Goal: Communication & Community: Answer question/provide support

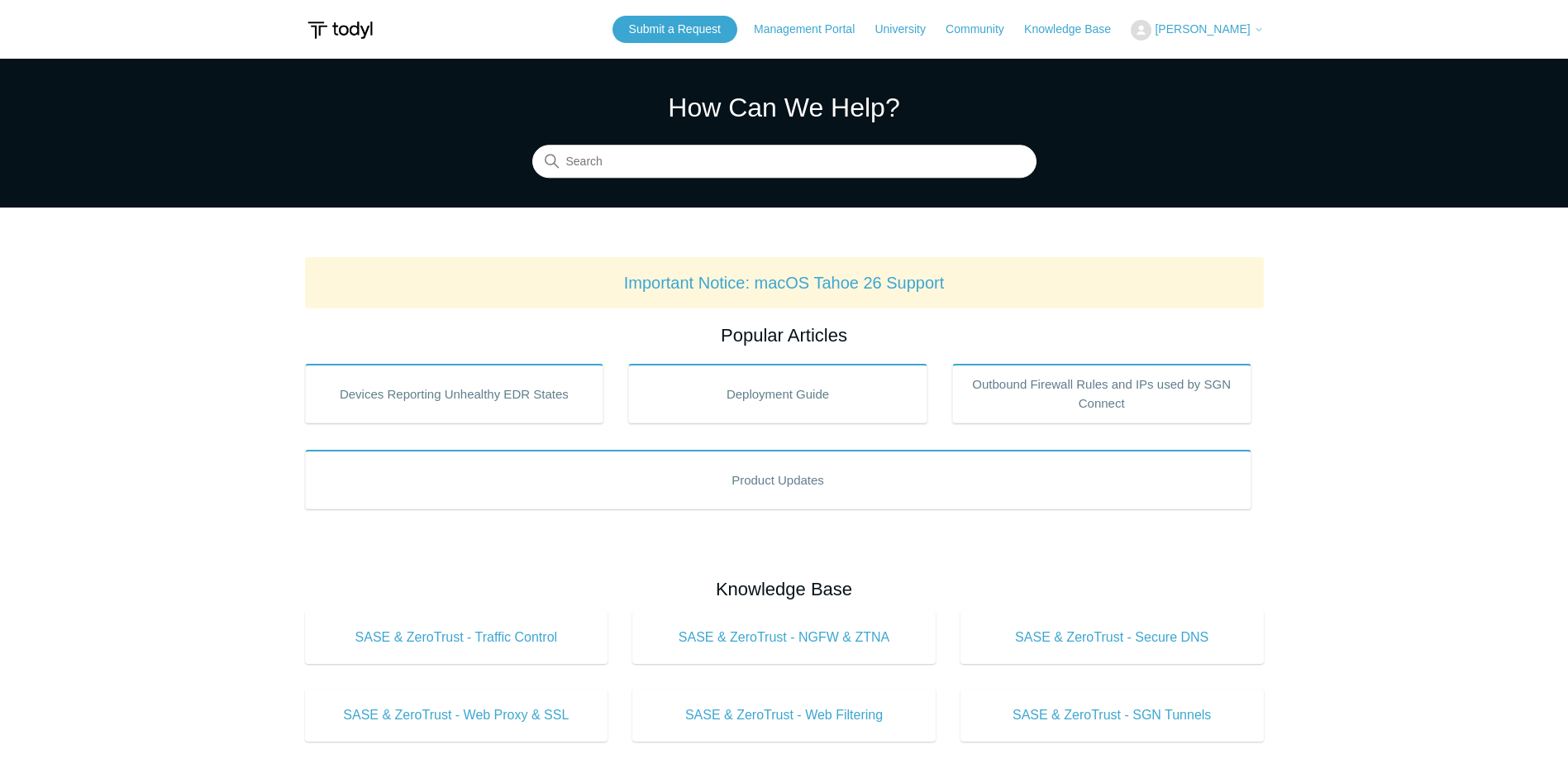
click at [1233, 40] on button "[PERSON_NAME]" at bounding box center [1196, 30] width 132 height 20
click at [1239, 67] on link "My Support Requests" at bounding box center [1212, 65] width 161 height 29
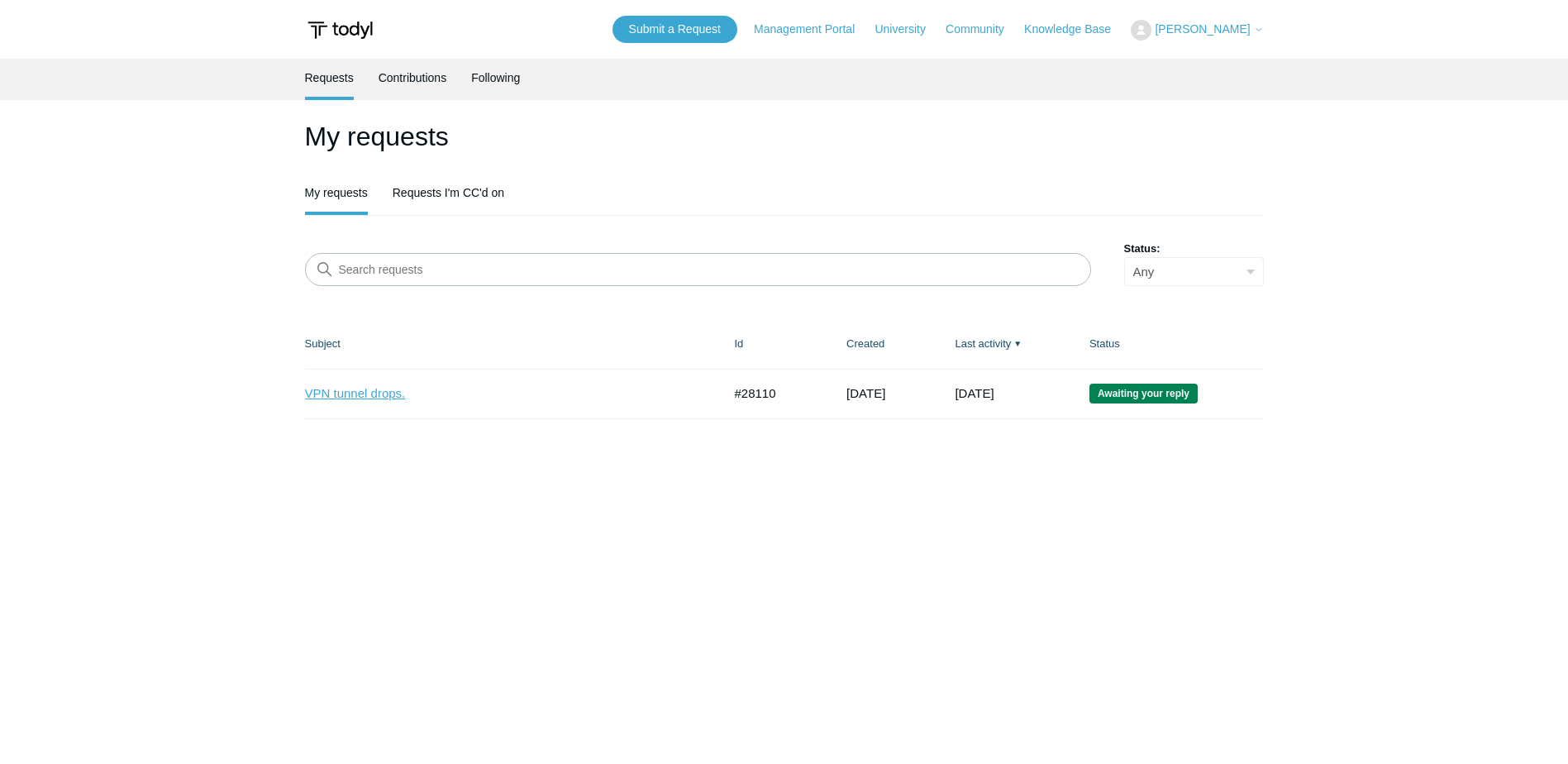
click at [372, 388] on link "VPN tunnel drops." at bounding box center [501, 394] width 393 height 19
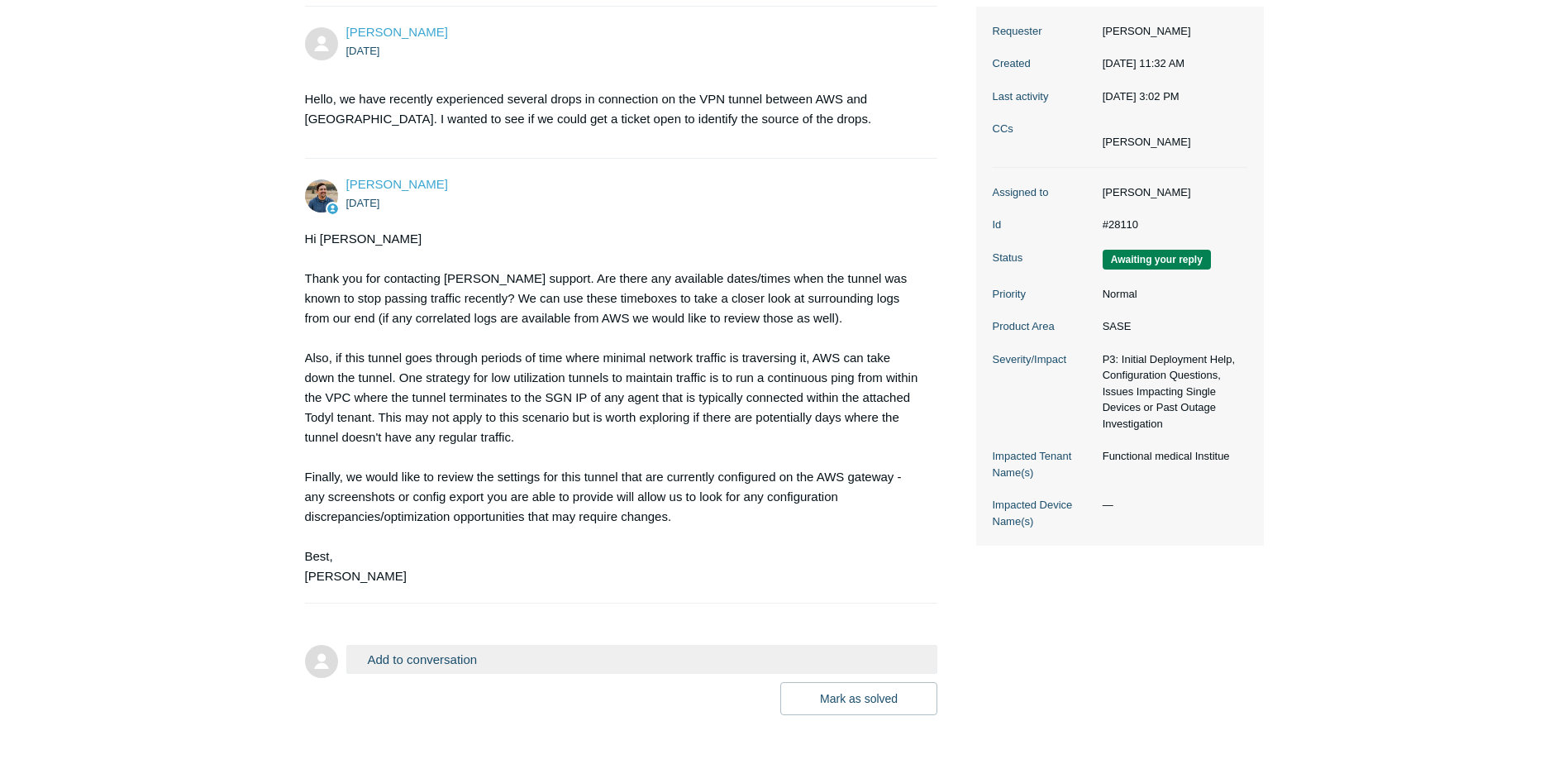
scroll to position [298, 0]
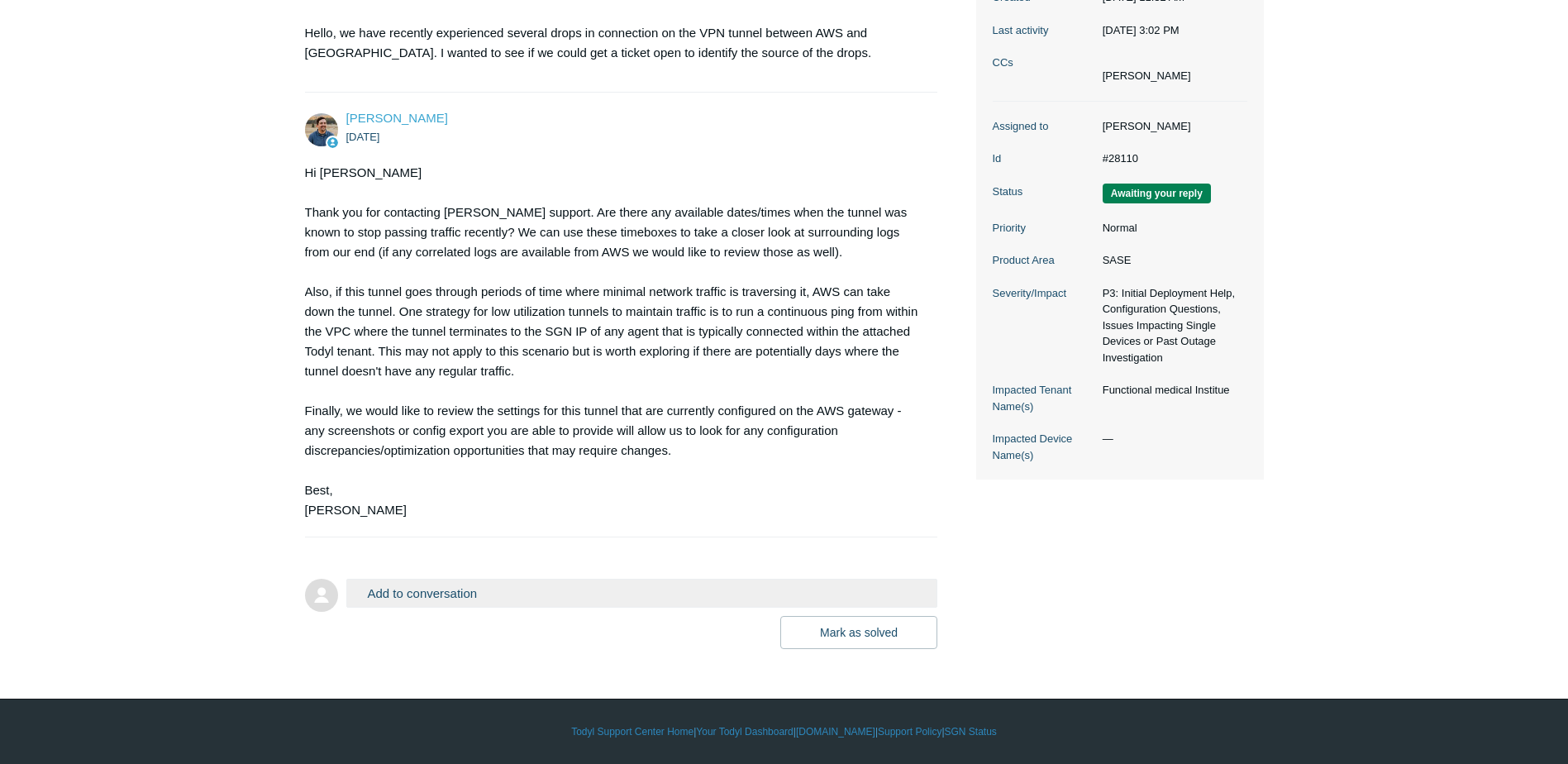
click at [389, 598] on button "Add to conversation" at bounding box center [642, 593] width 592 height 29
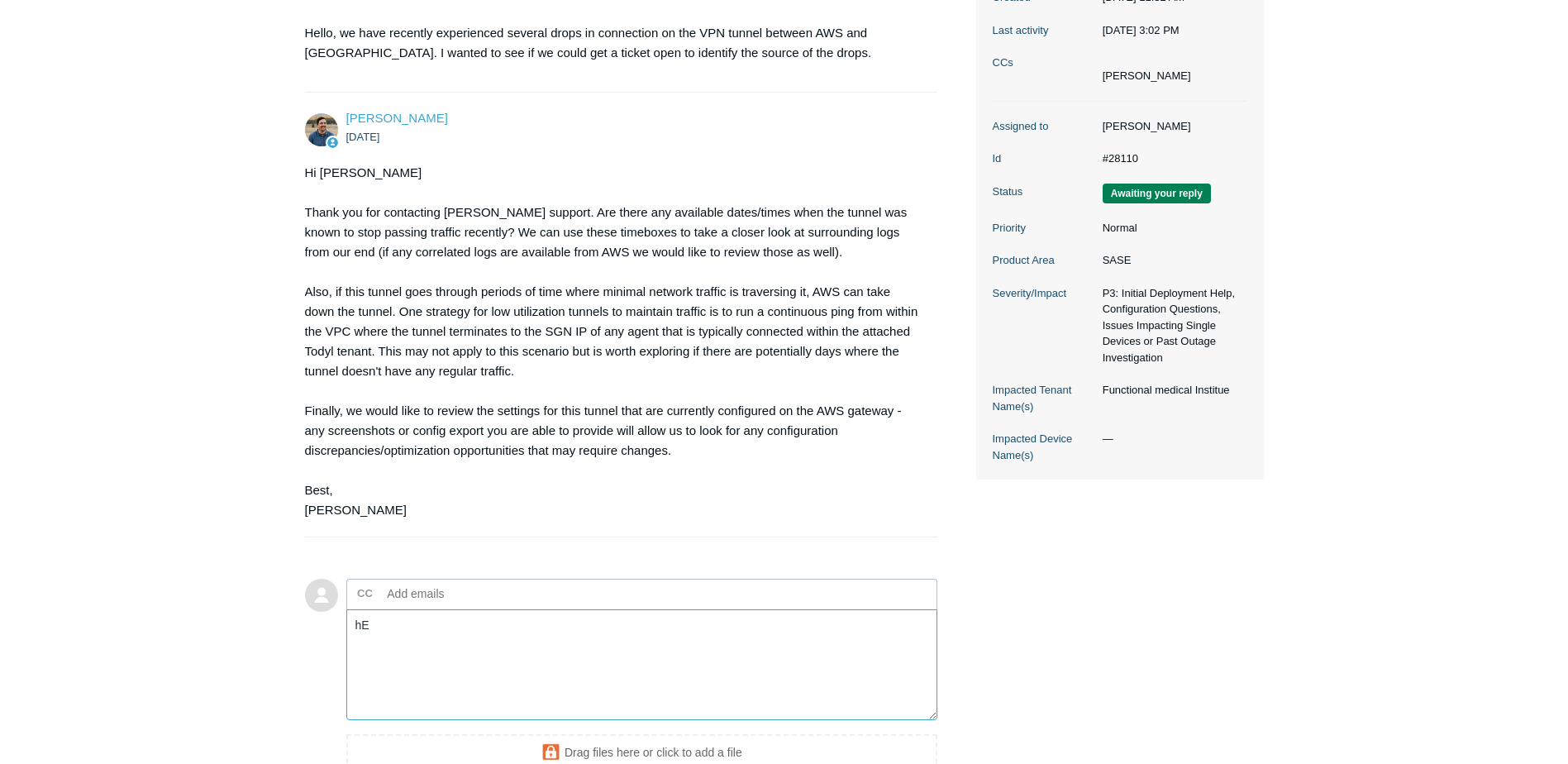
type textarea "h"
click at [709, 651] on textarea "Hello, the latest instance was on 9/12 around 2:30pm" at bounding box center [642, 665] width 592 height 112
click at [565, 651] on textarea "Hello, the latest instance was on 9/12 around 2:30pm. It did not come back unti…" at bounding box center [642, 665] width 592 height 112
click at [606, 628] on textarea "Hello, the latest instance was on 9/12 around 2:30pm. It did not come back unti…" at bounding box center [642, 665] width 592 height 112
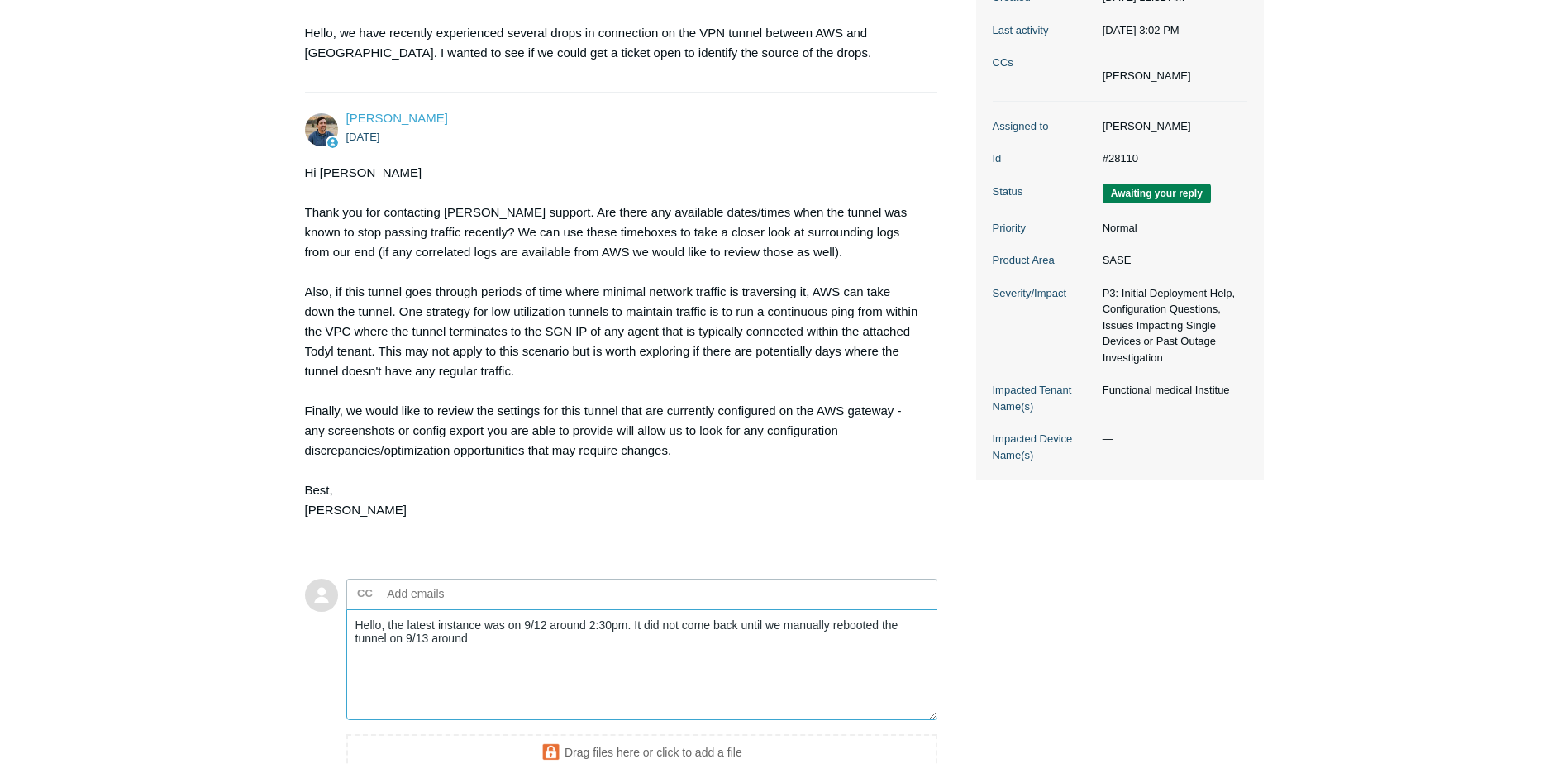
drag, startPoint x: 583, startPoint y: 622, endPoint x: 627, endPoint y: 623, distance: 44.0
click at [627, 623] on textarea "Hello, the latest instance was on 9/12 around 2:30pm. It did not come back unti…" at bounding box center [642, 665] width 592 height 112
click at [663, 655] on textarea "Hello, the latest instance was on 9/12 around 12pm CST. It did not come back un…" at bounding box center [642, 665] width 592 height 112
click at [686, 685] on textarea "Hello, the latest instance was on 9/12 around 12pm CST. It did not come back un…" at bounding box center [642, 665] width 592 height 112
drag, startPoint x: 703, startPoint y: 450, endPoint x: 318, endPoint y: 263, distance: 428.0
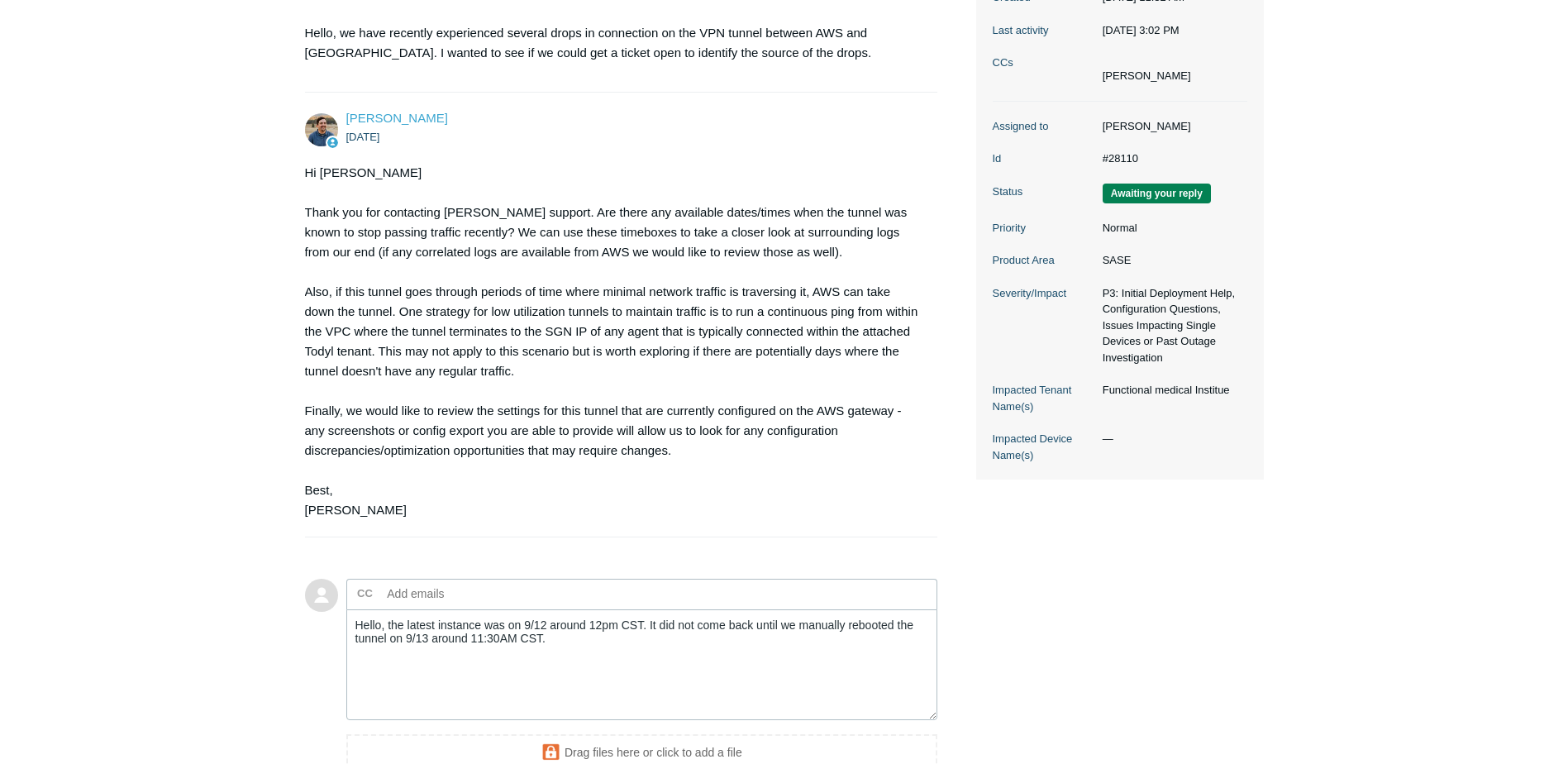
click at [291, 200] on main "Requests Contributions Following Todyl Support Center My activities VPN tunnel …" at bounding box center [784, 295] width 1568 height 1070
click at [385, 373] on div "Hi Michael Thank you for contacting Todyl support. Are there any available date…" at bounding box center [613, 341] width 616 height 357
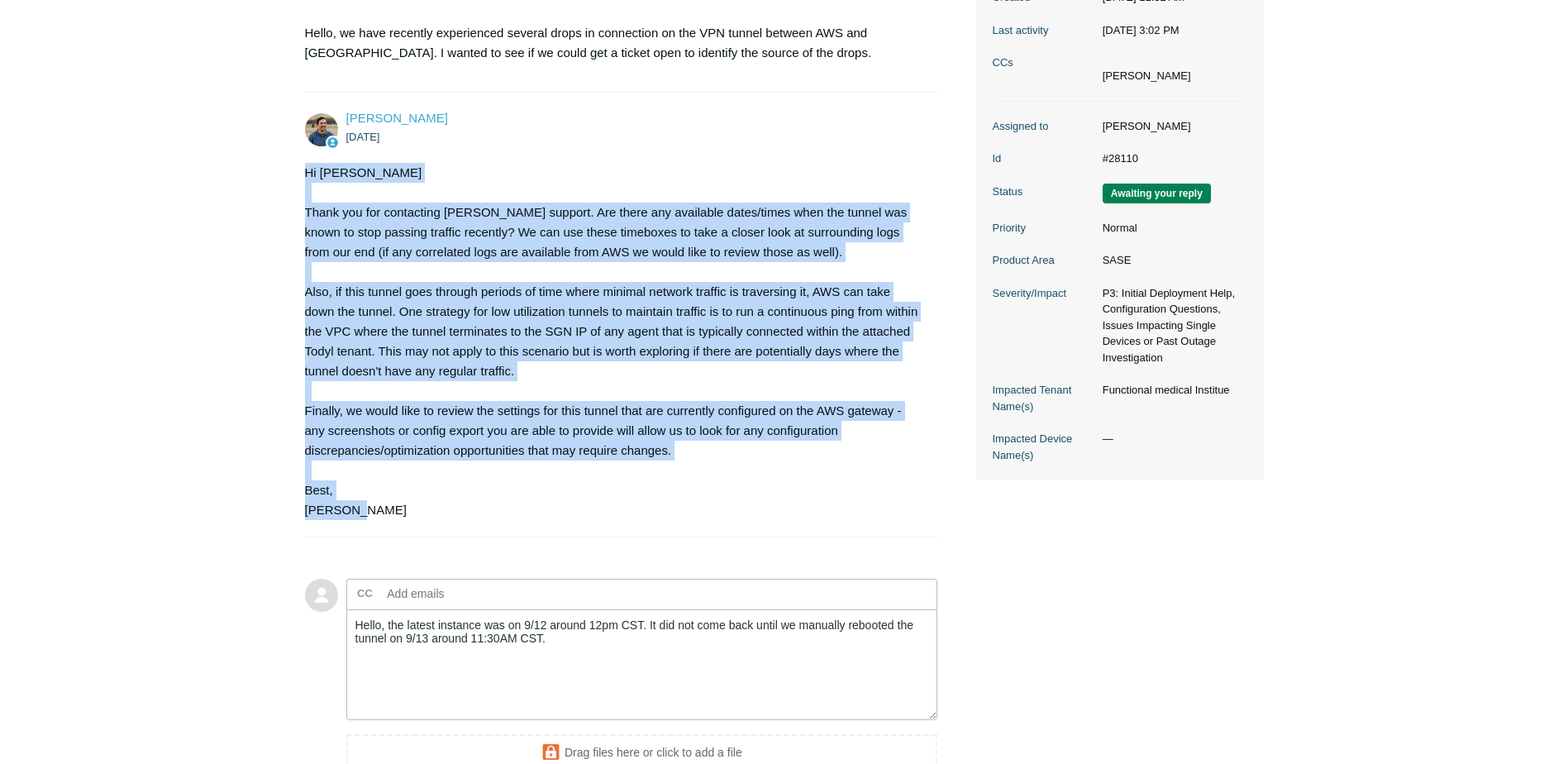
drag, startPoint x: 382, startPoint y: 518, endPoint x: 265, endPoint y: 153, distance: 383.3
click at [265, 153] on main "Requests Contributions Following Todyl Support Center My activities VPN tunnel …" at bounding box center [784, 295] width 1568 height 1070
copy div "Hi Michael Thank you for contacting Todyl support. Are there any available date…"
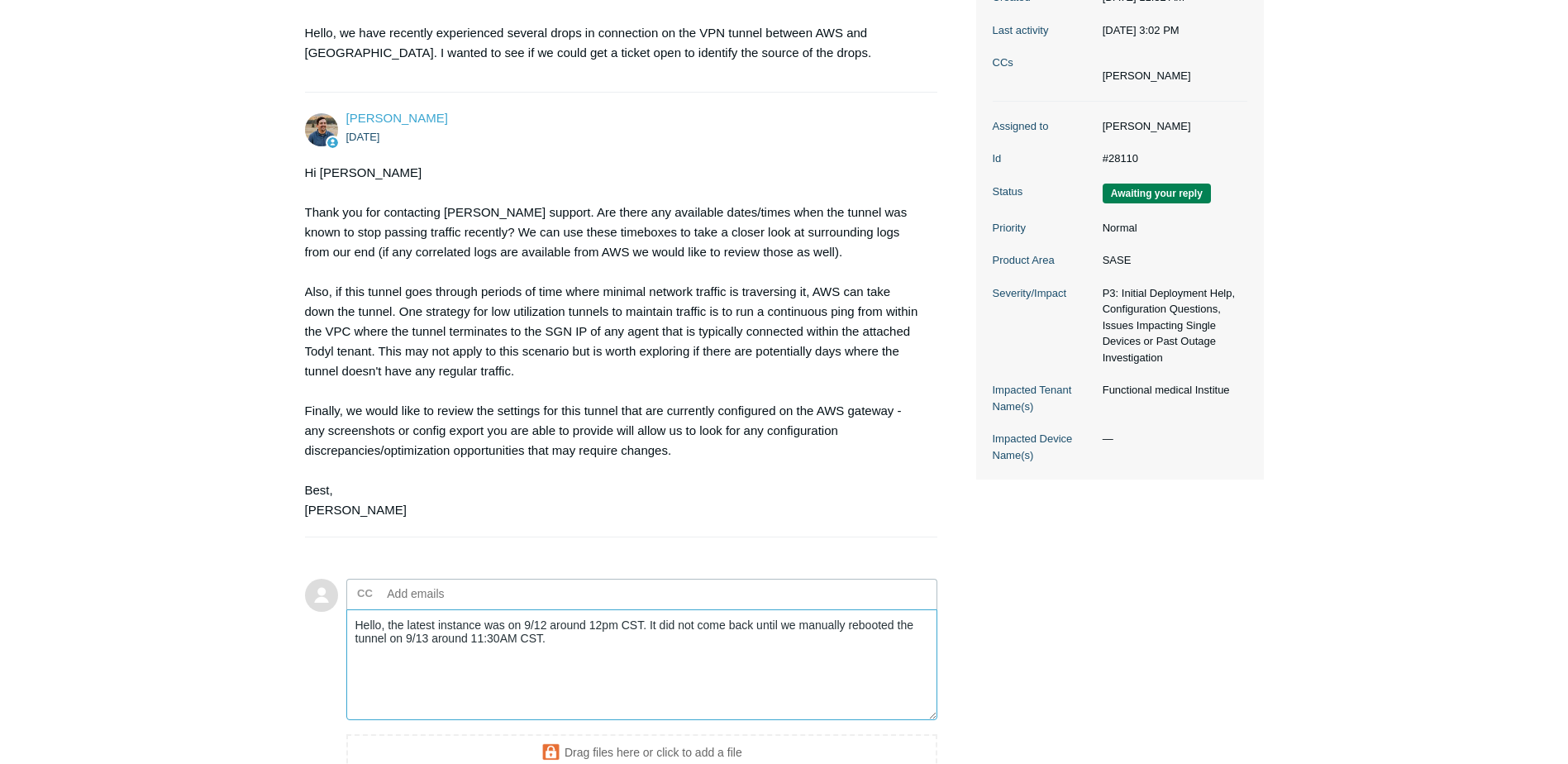
click at [605, 680] on textarea "Hello, the latest instance was on 9/12 around 12pm CST. It did not come back un…" at bounding box center [642, 665] width 592 height 112
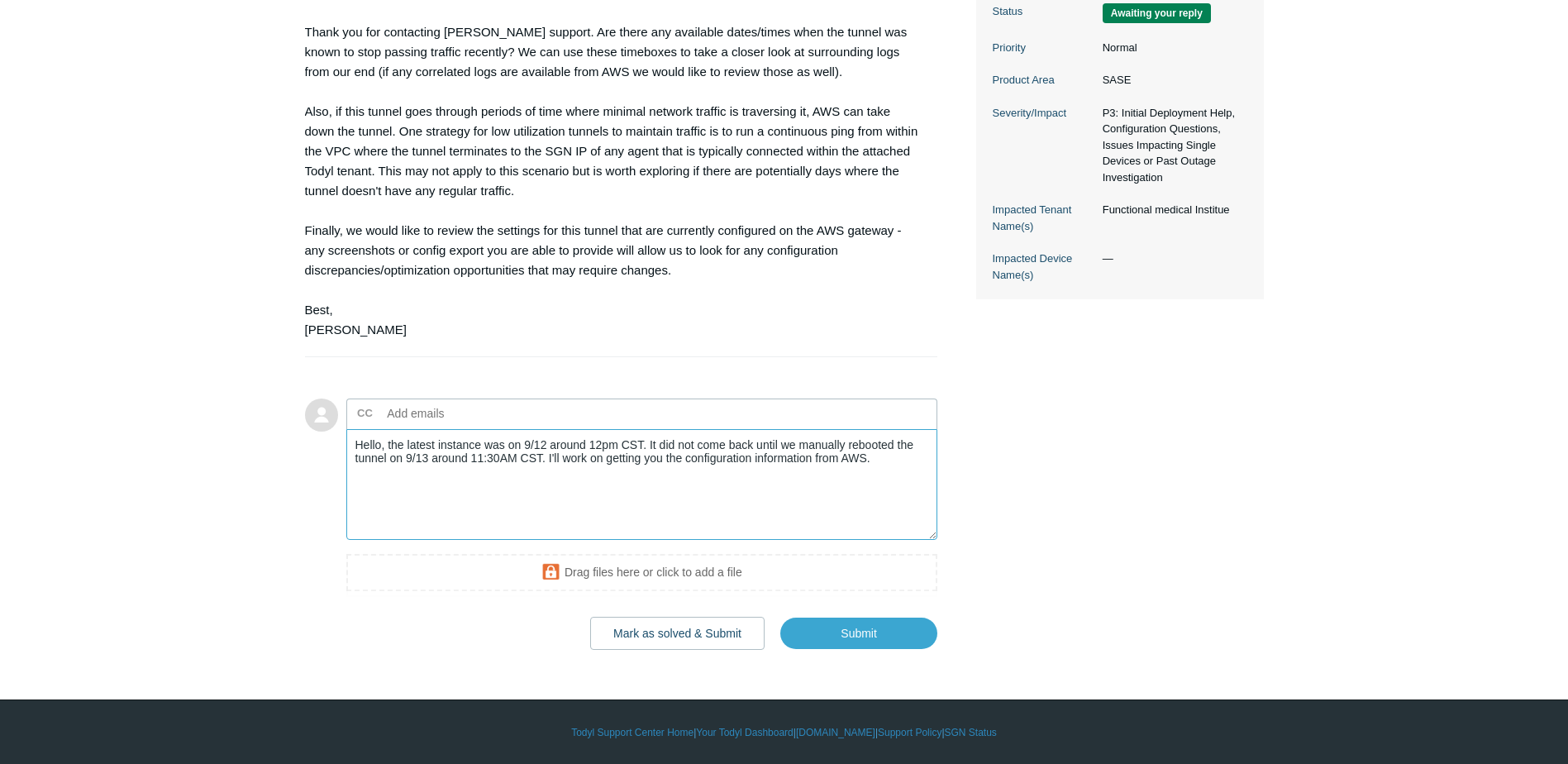
scroll to position [479, 0]
type textarea "Hello, the latest instance was on 9/12 around 12pm CST. It did not come back un…"
click at [858, 640] on input "Submit" at bounding box center [859, 633] width 157 height 33
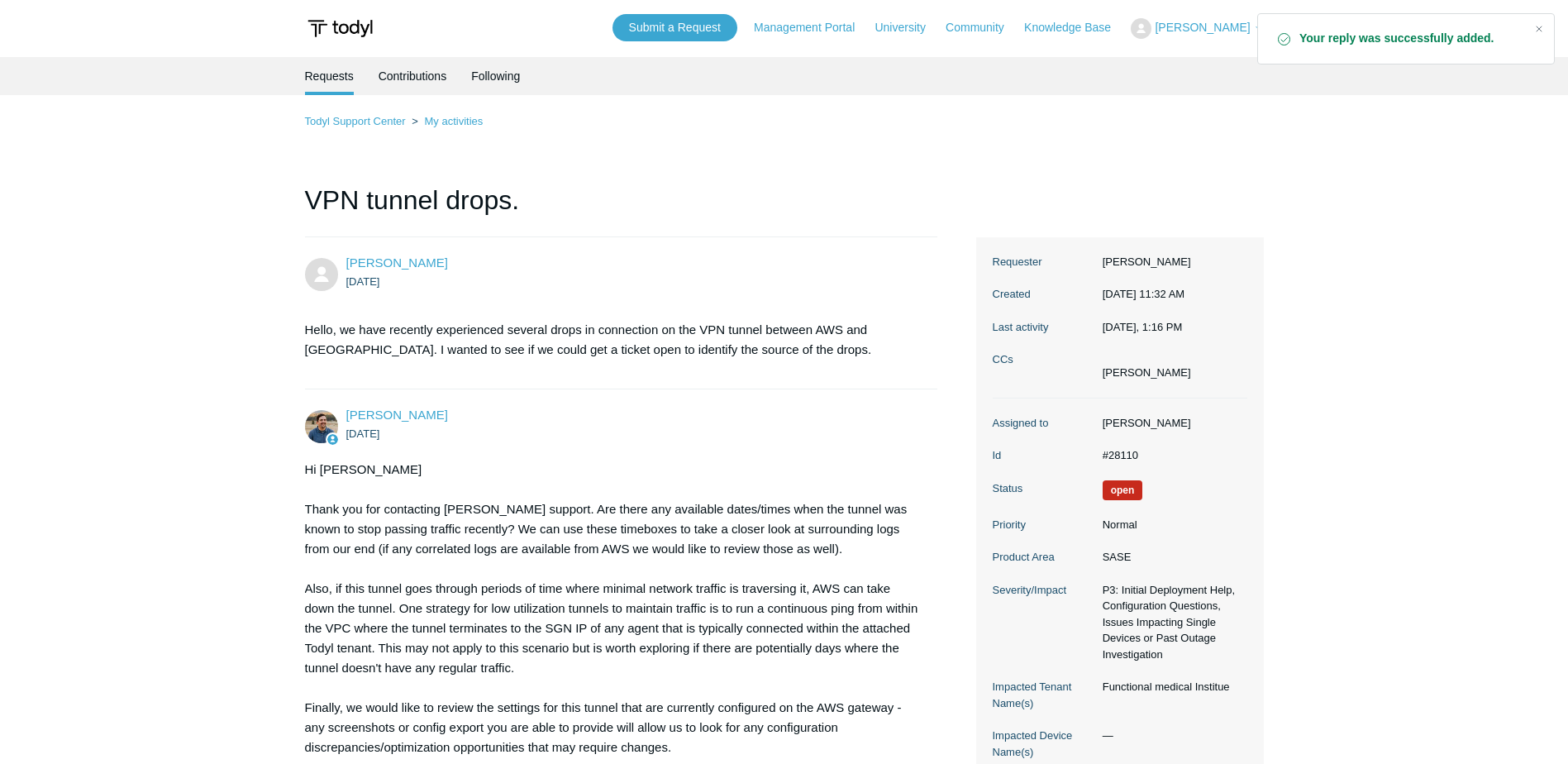
scroll to position [414, 0]
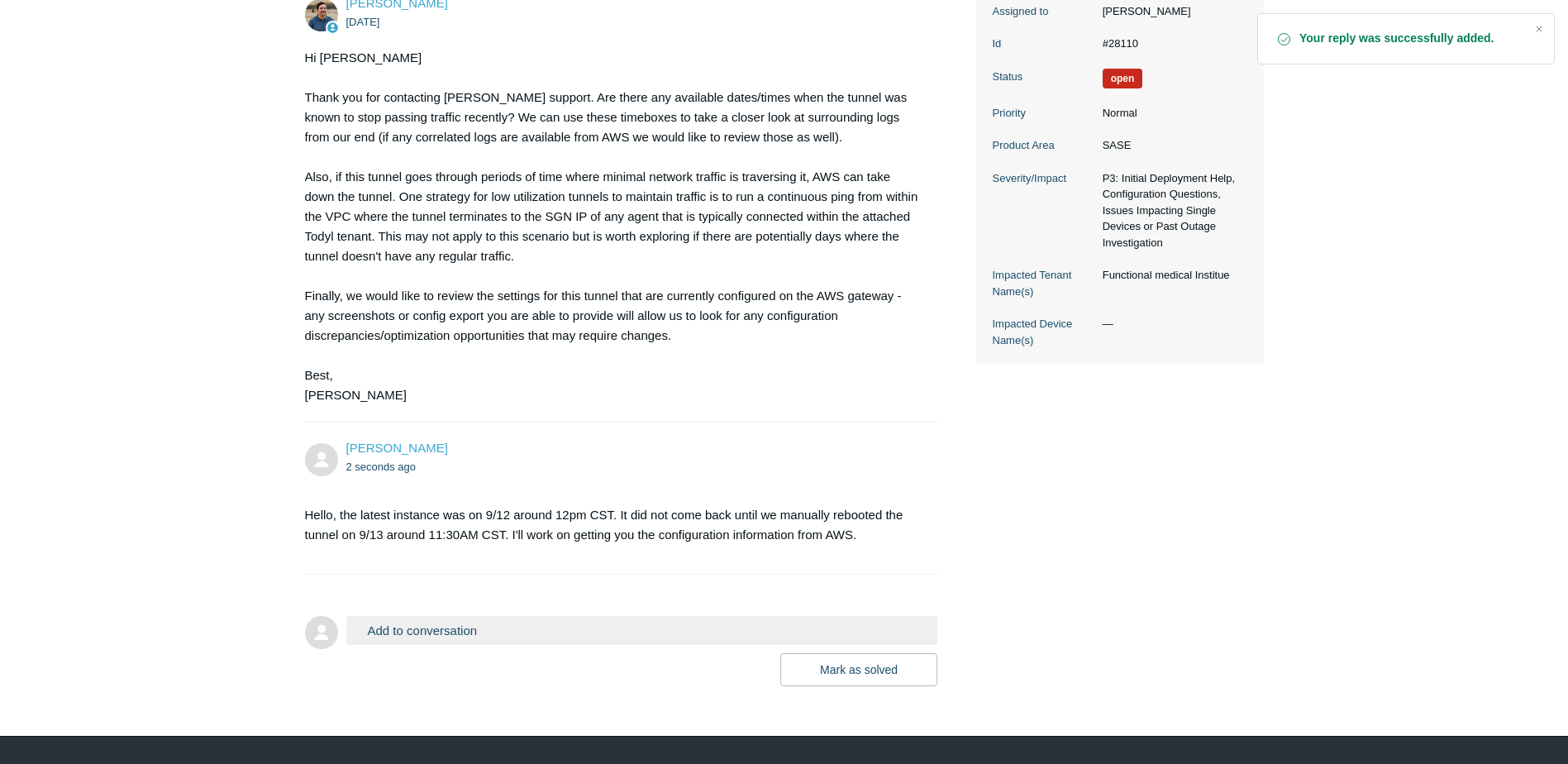
click at [697, 378] on div "Hi [PERSON_NAME] Thank you for contacting [PERSON_NAME] support. Are there any …" at bounding box center [613, 226] width 616 height 357
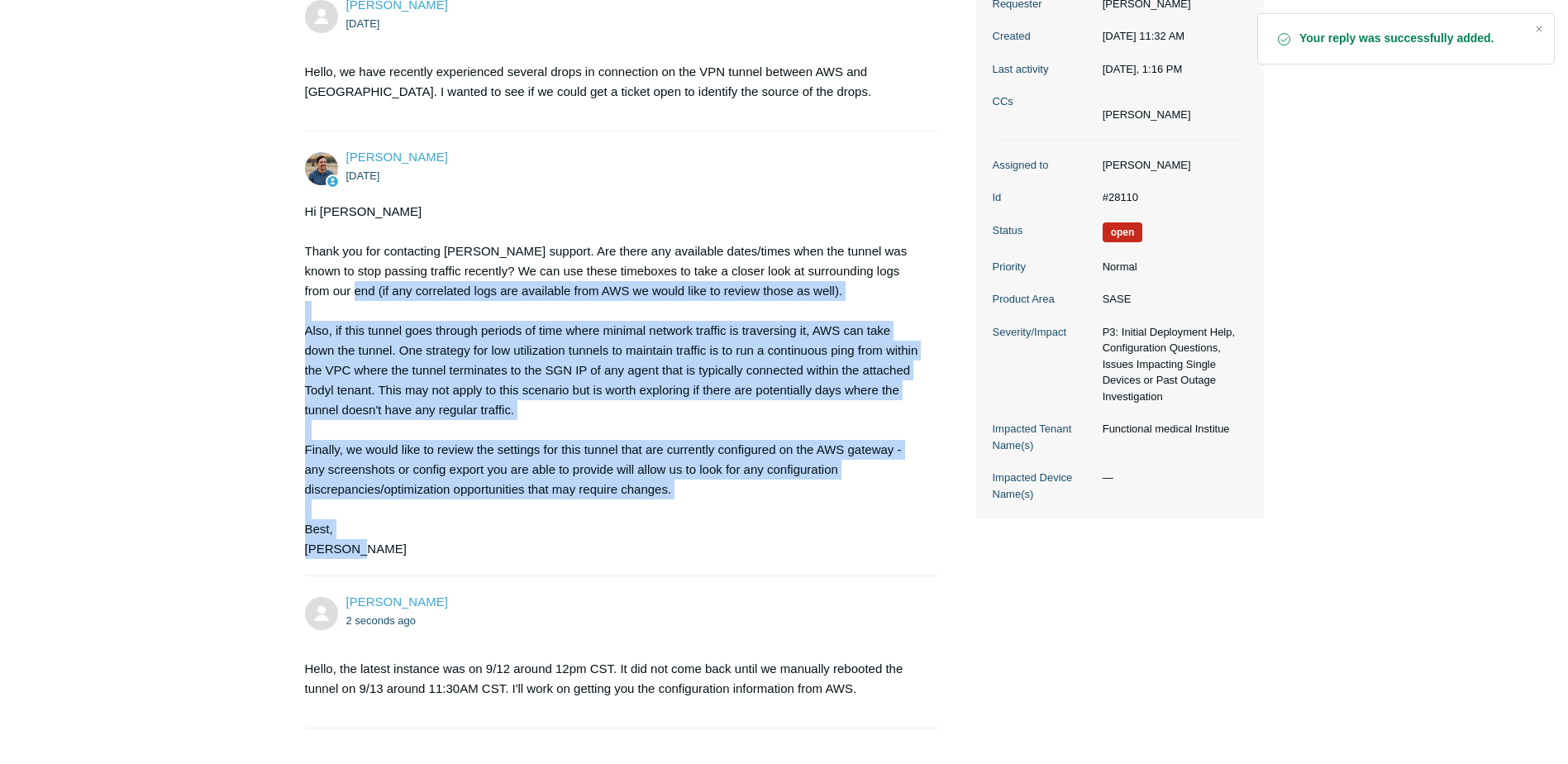
scroll to position [248, 0]
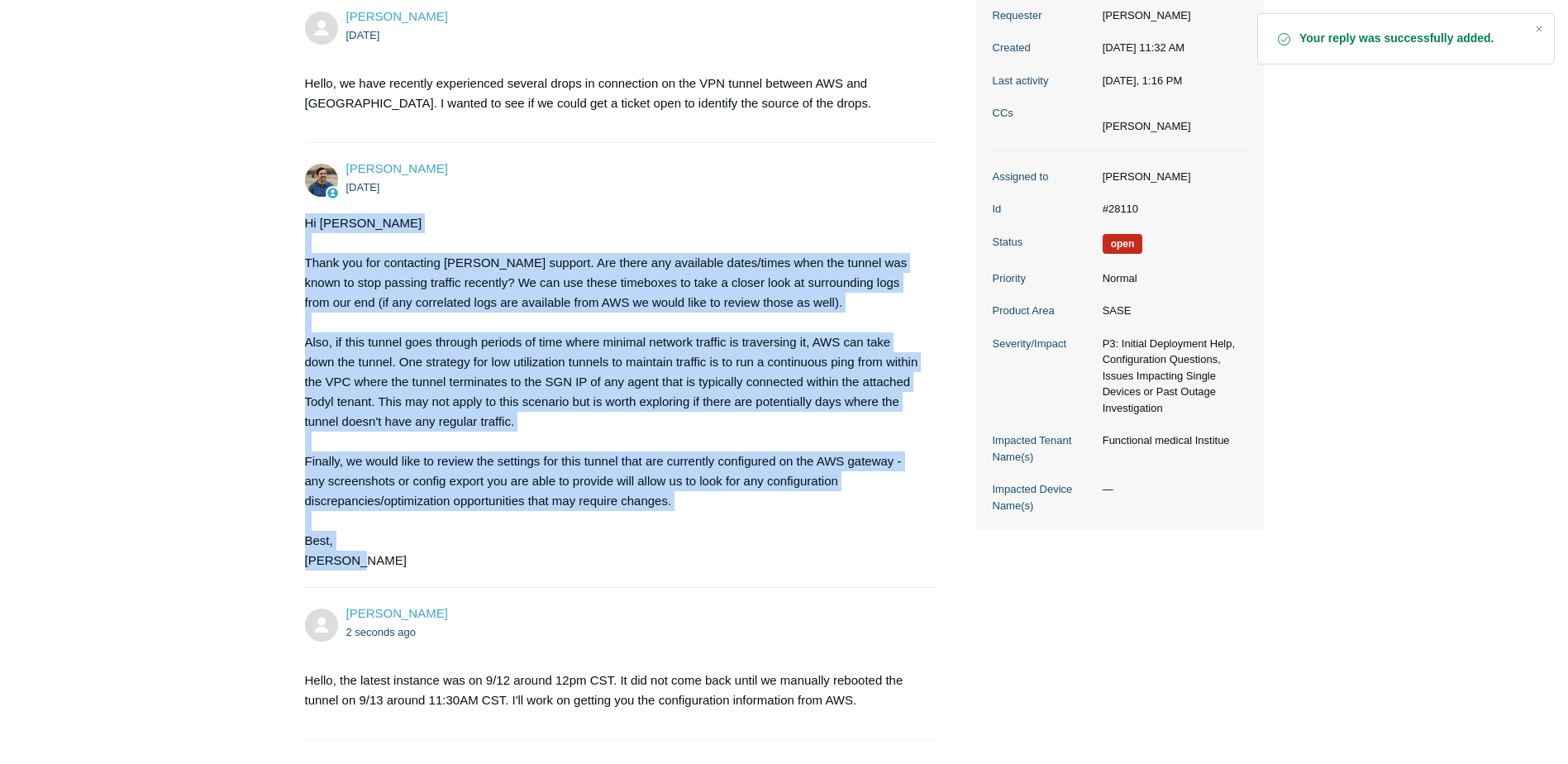
drag, startPoint x: 447, startPoint y: 389, endPoint x: 301, endPoint y: 228, distance: 217.3
click at [301, 228] on main "Requests Contributions Following Todyl Support Center My activities VPN tunnel …" at bounding box center [784, 331] width 1568 height 1041
copy div "Lo Ipsumdo Sitam con adi elitseddoe Tempo incidid. Utl etdol mag aliquaeni admi…"
